Goal: Navigation & Orientation: Find specific page/section

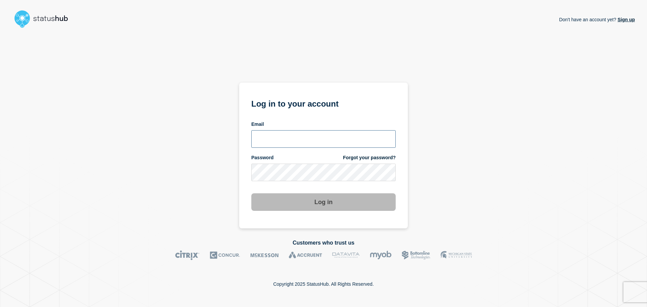
click at [292, 135] on input "email input" at bounding box center [323, 139] width 144 height 18
click at [175, 174] on div "Don't have an account yet? Sign up Log in to your account Email bkotha Password…" at bounding box center [323, 130] width 623 height 198
click at [314, 138] on input "bkotha" at bounding box center [323, 139] width 144 height 18
type input "[EMAIL_ADDRESS][DOMAIN_NAME]"
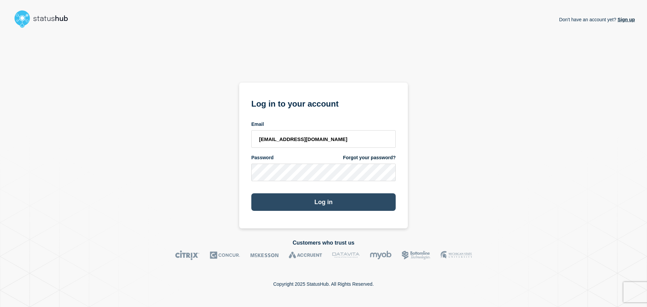
click at [318, 203] on button "Log in" at bounding box center [323, 202] width 144 height 18
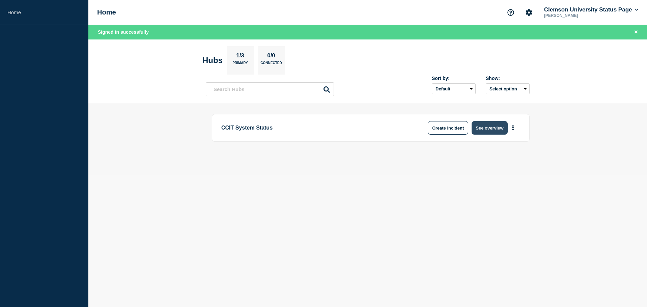
click at [493, 131] on button "See overview" at bounding box center [490, 127] width 36 height 13
